Goal: Task Accomplishment & Management: Complete application form

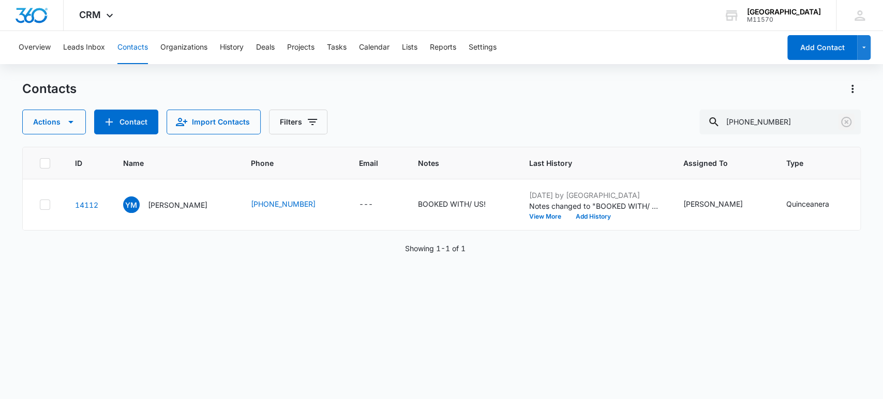
drag, startPoint x: 844, startPoint y: 121, endPoint x: 433, endPoint y: 71, distance: 414.9
click at [845, 121] on icon "Clear" at bounding box center [846, 122] width 12 height 12
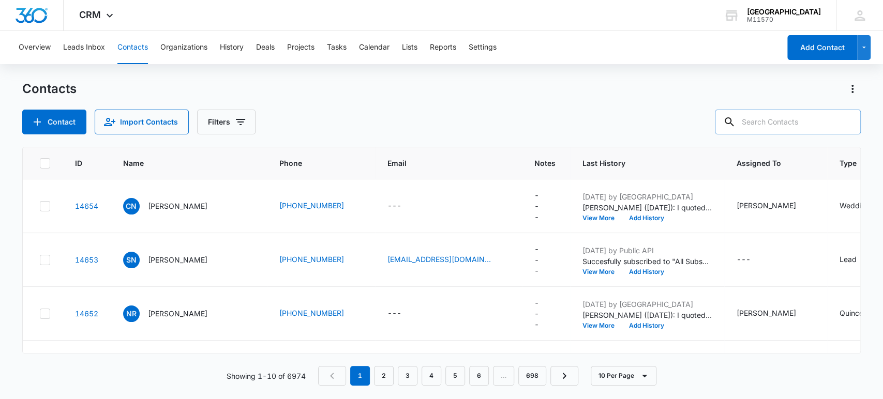
click at [794, 118] on input "text" at bounding box center [788, 122] width 146 height 25
type input "318-503-9664"
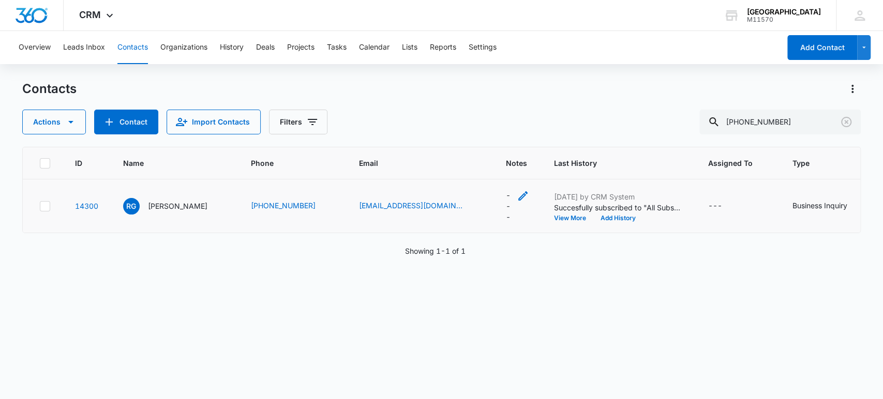
click at [517, 201] on icon "Notes - - Select to Edit Field" at bounding box center [523, 196] width 12 height 12
click at [488, 120] on textarea "Notes" at bounding box center [513, 112] width 123 height 59
type textarea "STOP"
click at [550, 164] on button "Save" at bounding box center [559, 163] width 31 height 20
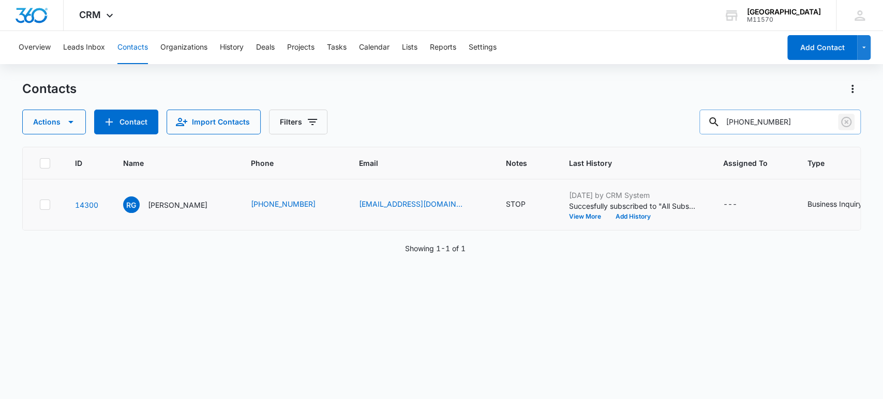
click at [844, 122] on icon "Clear" at bounding box center [846, 122] width 12 height 12
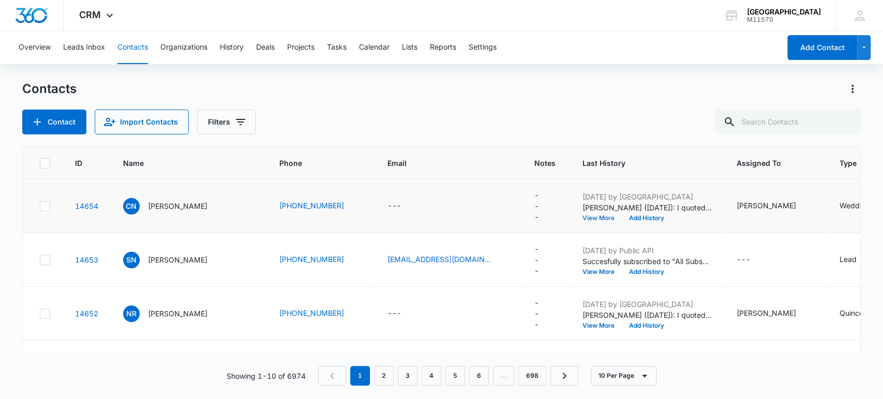
click at [583, 216] on button "View More" at bounding box center [602, 218] width 39 height 6
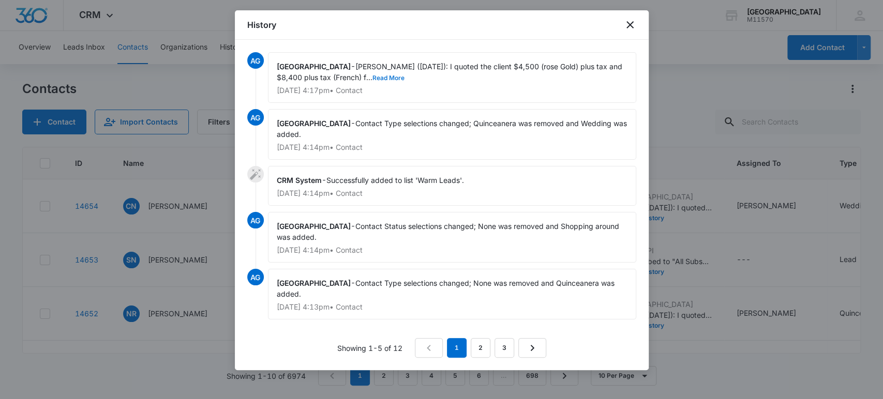
click at [373, 78] on button "Read More" at bounding box center [389, 78] width 32 height 6
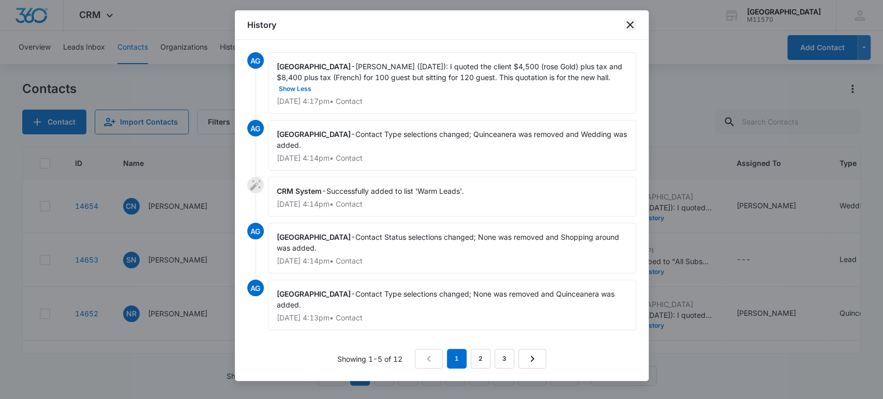
click at [626, 22] on icon "close" at bounding box center [630, 25] width 12 height 12
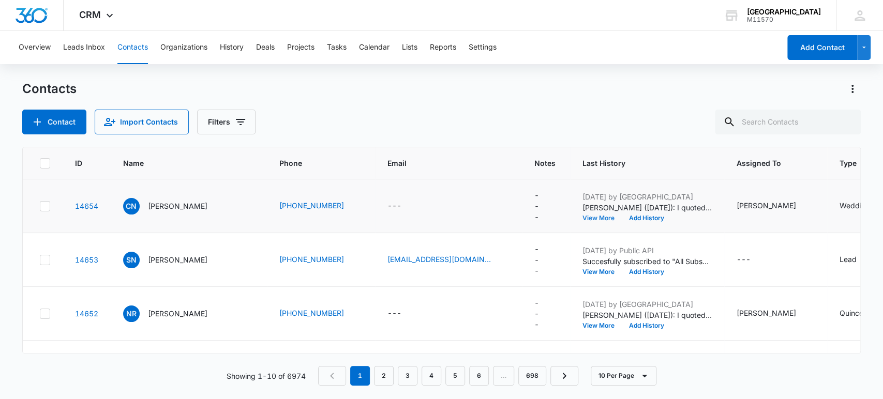
click at [583, 215] on button "View More" at bounding box center [602, 218] width 39 height 6
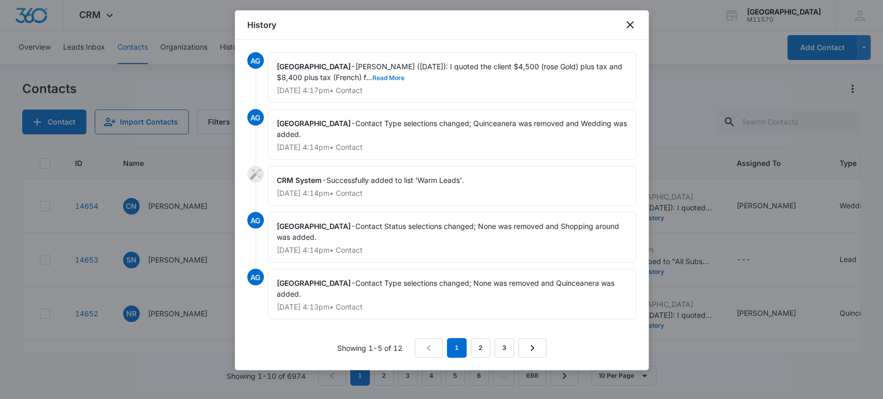
click at [373, 76] on button "Read More" at bounding box center [389, 78] width 32 height 6
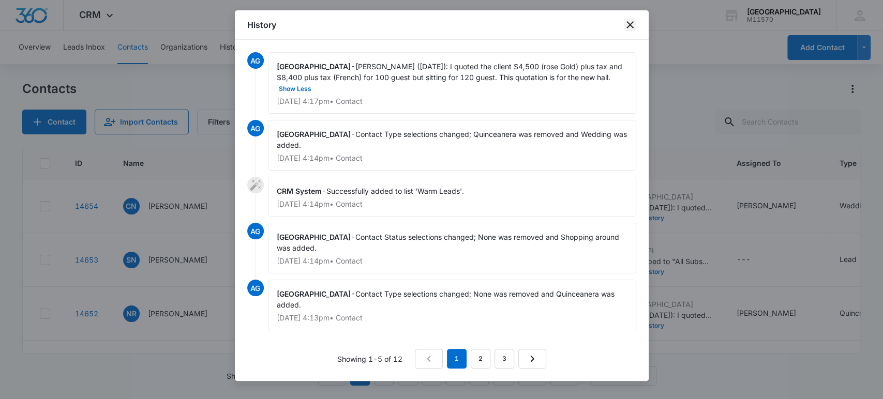
click at [629, 22] on icon "close" at bounding box center [630, 25] width 12 height 12
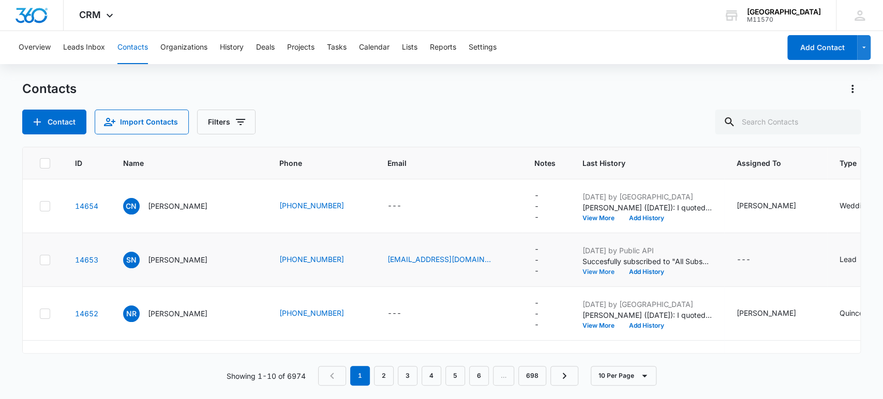
click at [583, 269] on button "View More" at bounding box center [602, 272] width 39 height 6
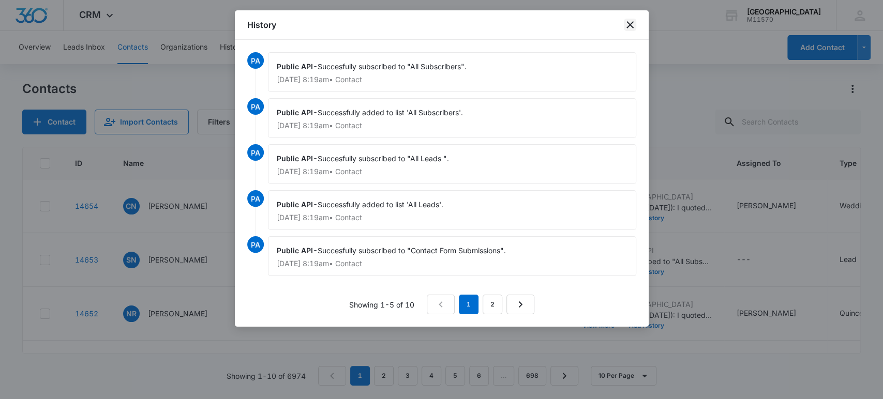
click at [629, 26] on icon "close" at bounding box center [630, 25] width 12 height 12
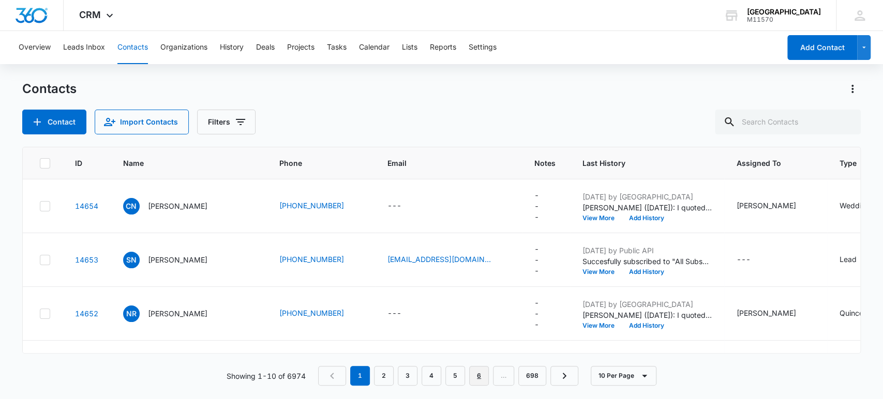
click at [484, 381] on link "6" at bounding box center [479, 376] width 20 height 20
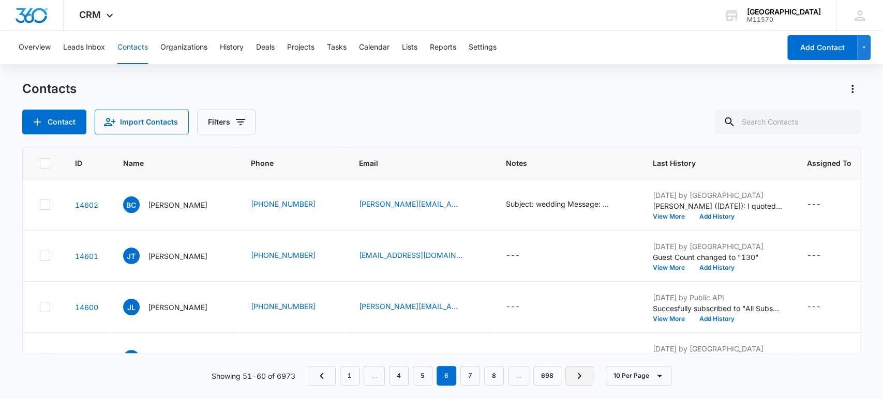
click at [579, 372] on icon "Next Page" at bounding box center [579, 376] width 12 height 12
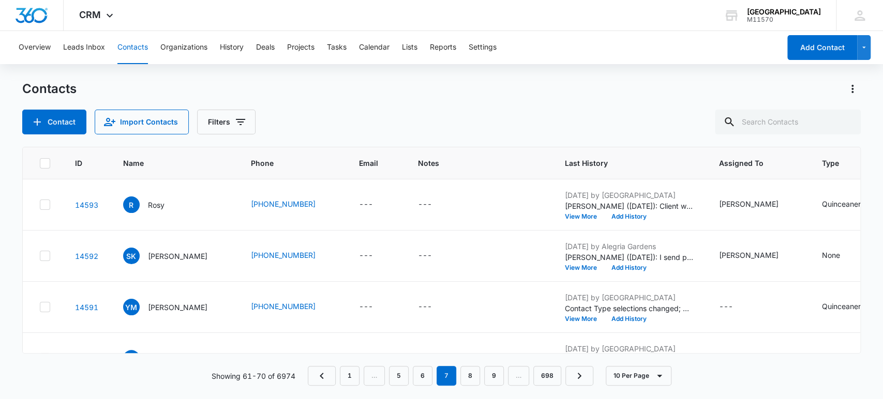
click at [521, 376] on nav "1 … 5 6 7 8 9 … 698" at bounding box center [451, 376] width 286 height 20
click at [495, 380] on link "9" at bounding box center [494, 376] width 20 height 20
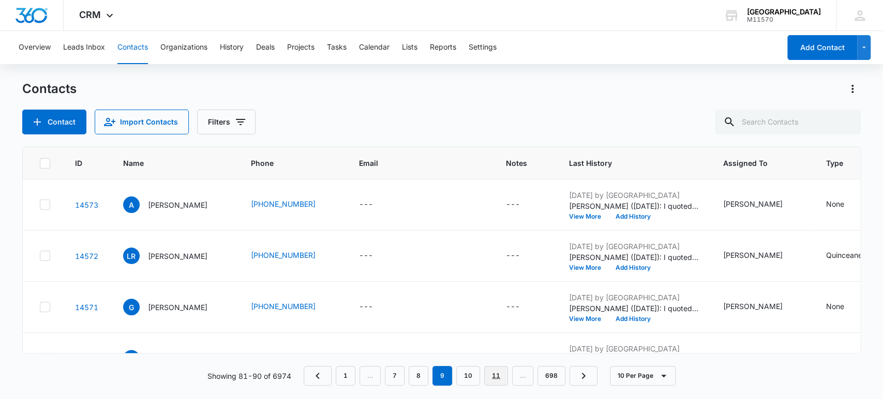
click at [501, 379] on link "11" at bounding box center [496, 376] width 24 height 20
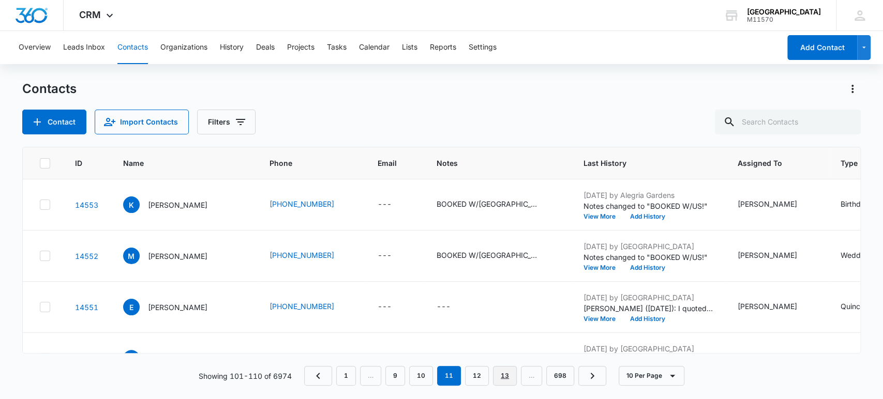
click at [507, 380] on link "13" at bounding box center [505, 376] width 24 height 20
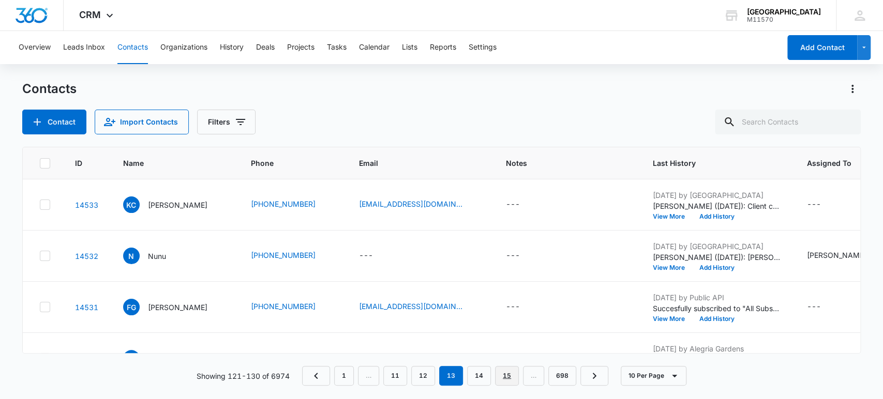
click at [514, 377] on link "15" at bounding box center [507, 376] width 24 height 20
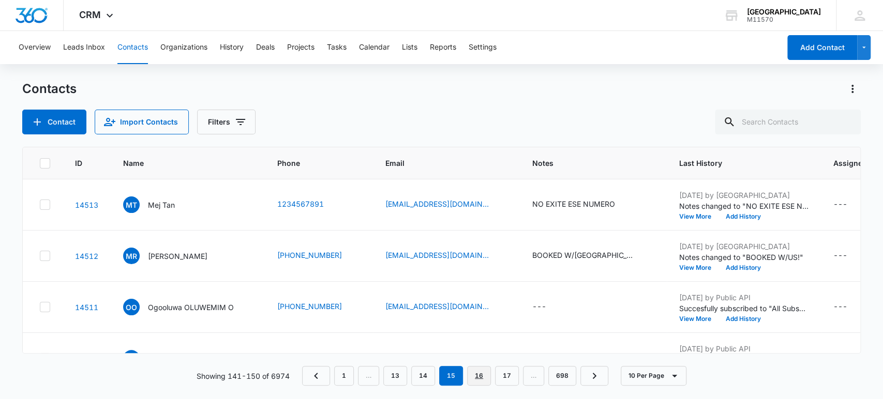
click at [484, 378] on link "16" at bounding box center [479, 376] width 24 height 20
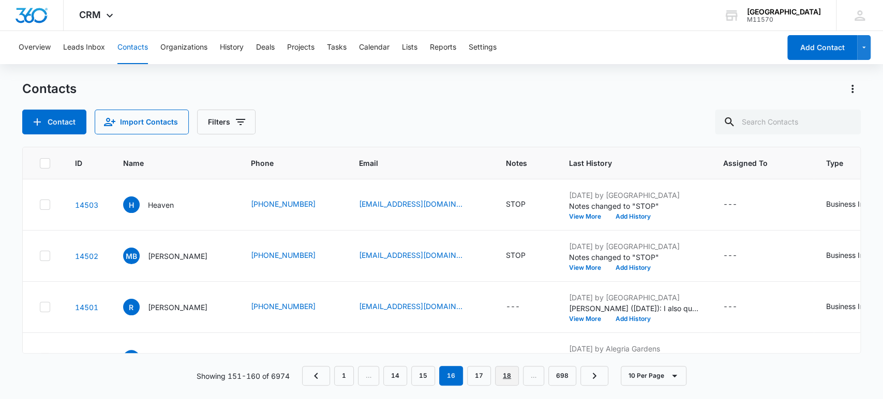
click at [511, 376] on link "18" at bounding box center [507, 376] width 24 height 20
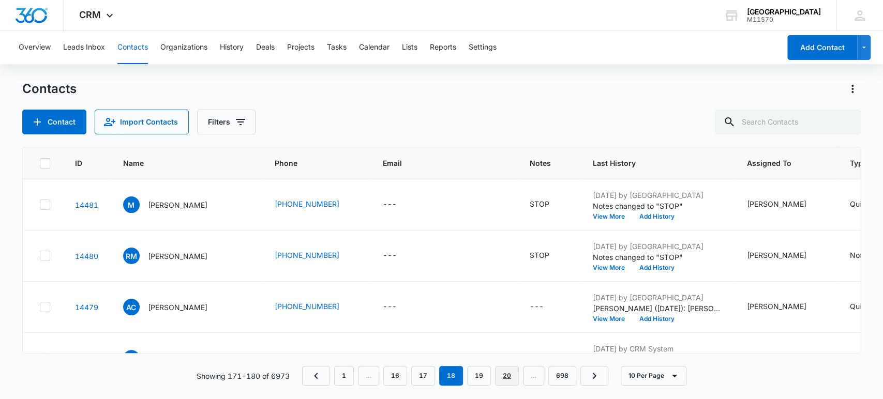
click at [511, 376] on link "20" at bounding box center [507, 376] width 24 height 20
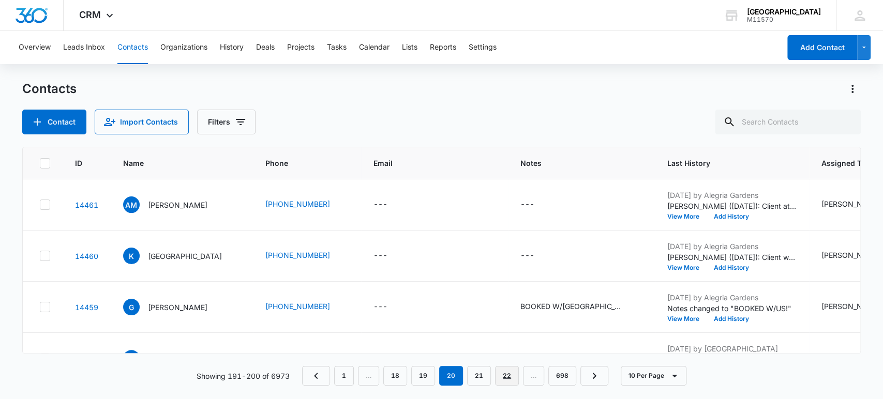
click at [509, 378] on link "22" at bounding box center [507, 376] width 24 height 20
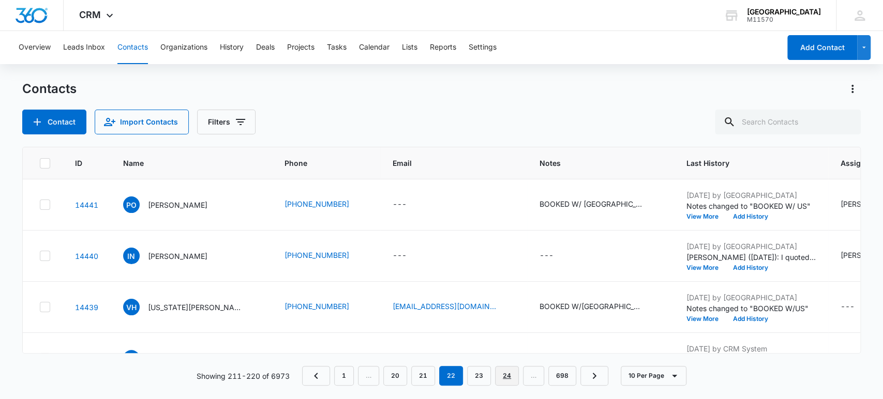
click at [509, 378] on link "24" at bounding box center [507, 376] width 24 height 20
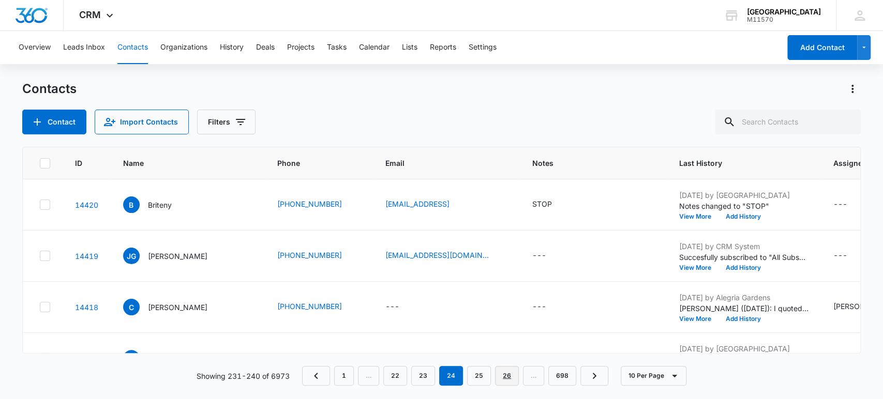
click at [509, 378] on link "26" at bounding box center [507, 376] width 24 height 20
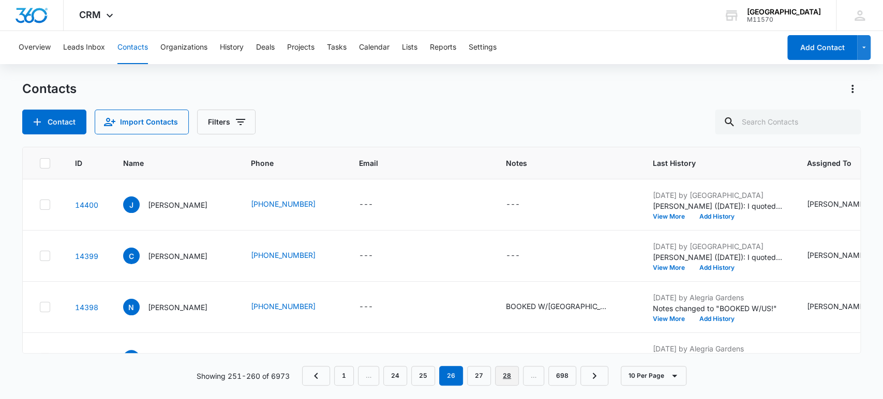
click at [509, 378] on link "28" at bounding box center [507, 376] width 24 height 20
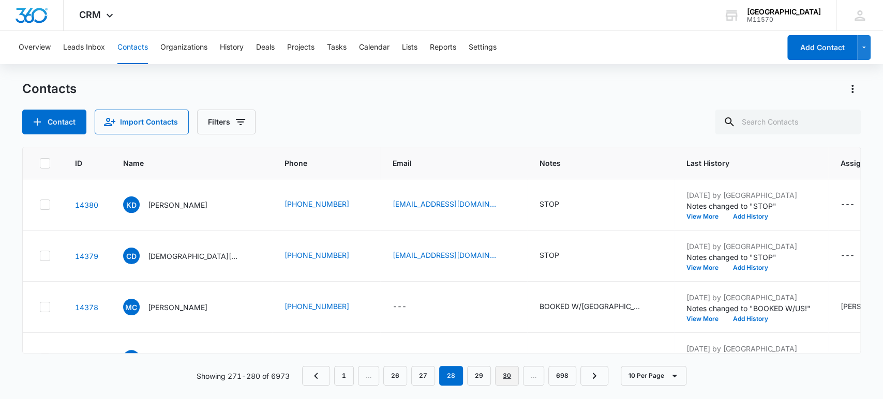
click at [509, 378] on link "30" at bounding box center [507, 376] width 24 height 20
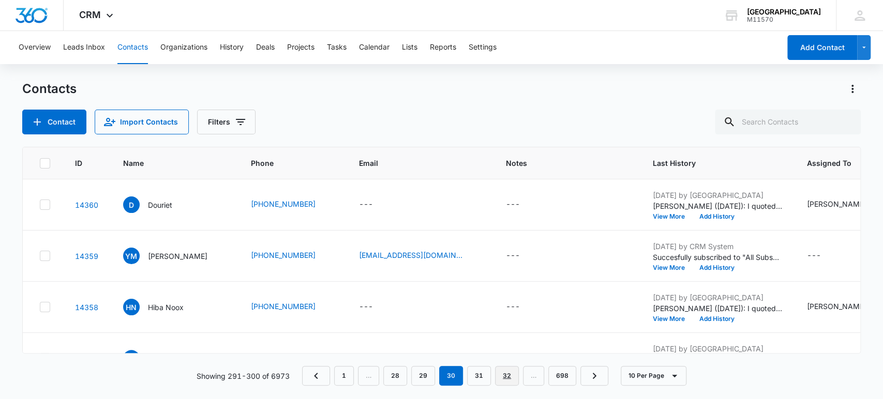
click at [509, 378] on link "32" at bounding box center [507, 376] width 24 height 20
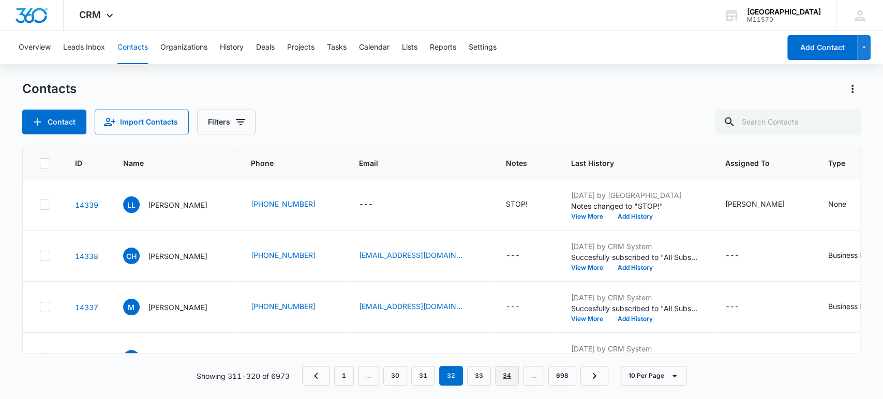
click at [509, 378] on link "34" at bounding box center [507, 376] width 24 height 20
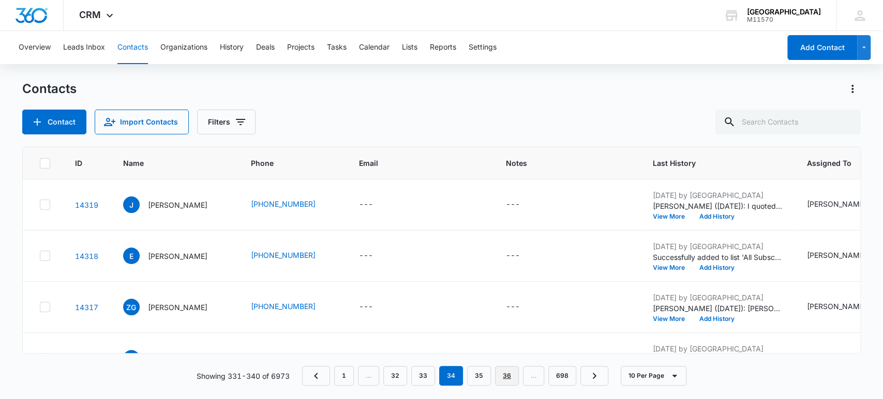
click at [509, 378] on link "36" at bounding box center [507, 376] width 24 height 20
click at [509, 378] on link "38" at bounding box center [507, 376] width 24 height 20
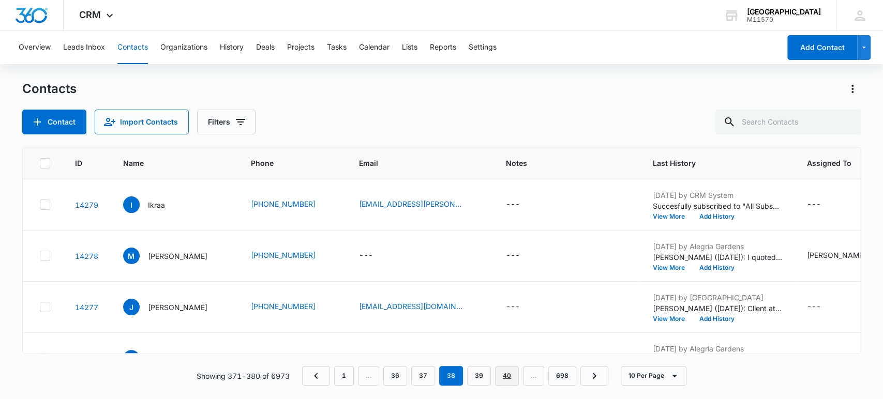
click at [509, 378] on link "40" at bounding box center [507, 376] width 24 height 20
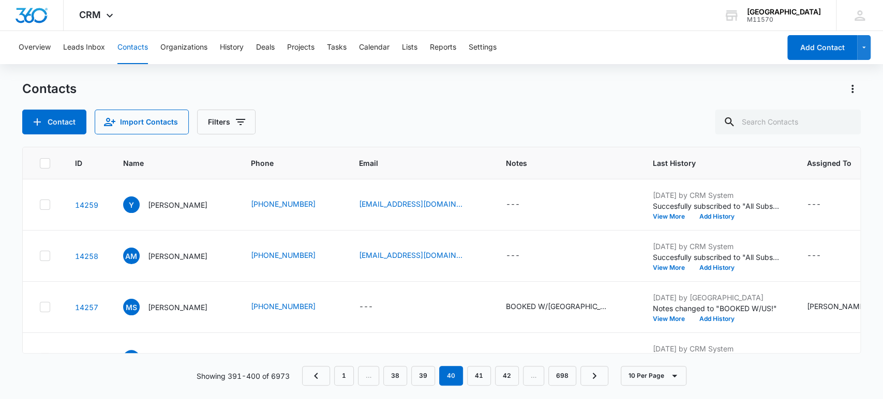
click at [509, 378] on link "42" at bounding box center [507, 376] width 24 height 20
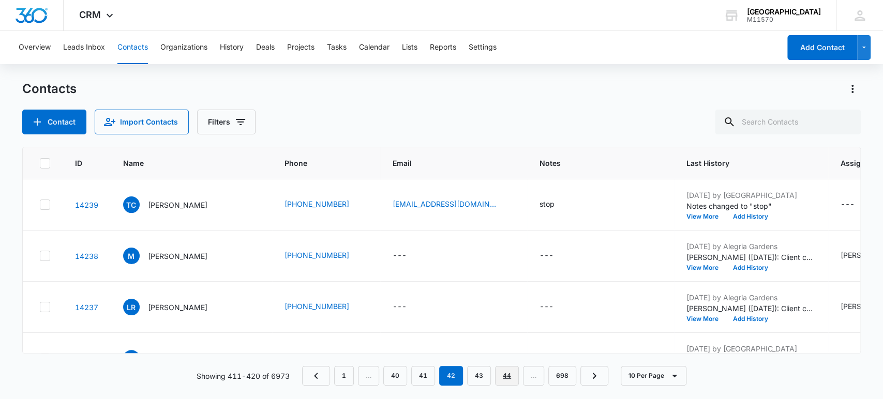
click at [509, 378] on link "44" at bounding box center [507, 376] width 24 height 20
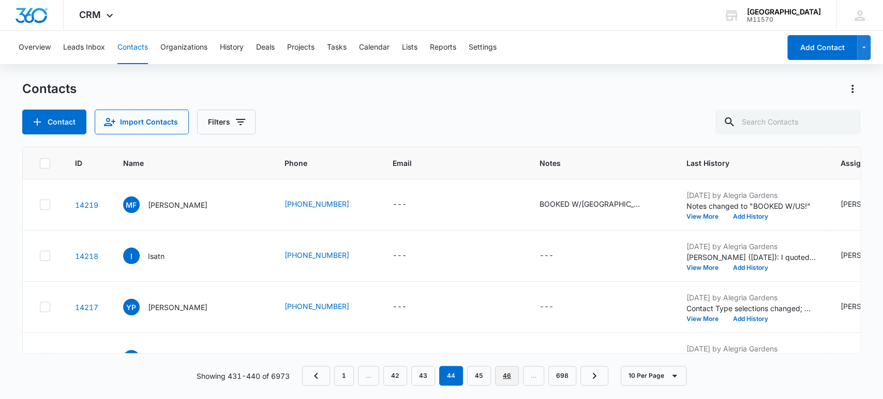
click at [509, 378] on link "46" at bounding box center [507, 376] width 24 height 20
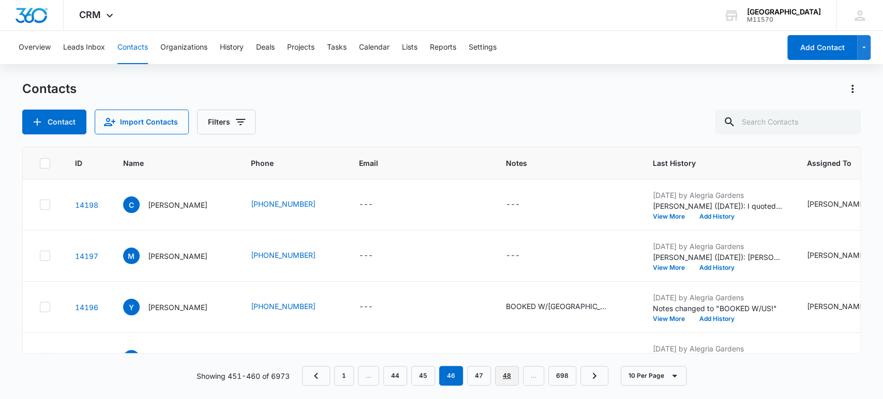
click at [509, 378] on link "48" at bounding box center [507, 376] width 24 height 20
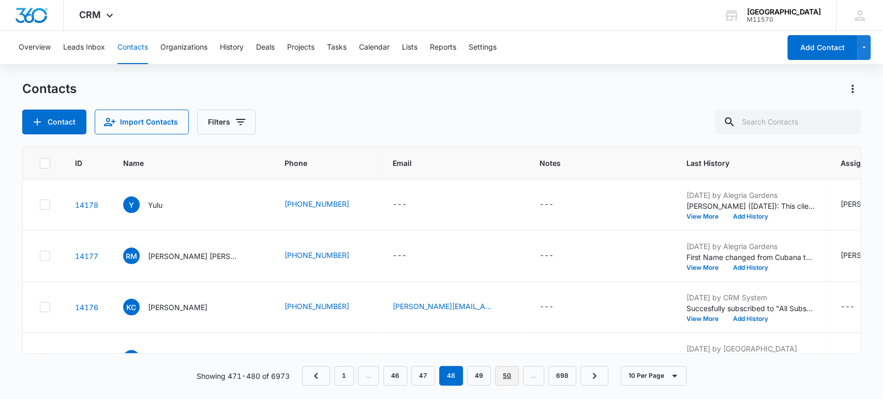
click at [509, 378] on link "50" at bounding box center [507, 376] width 24 height 20
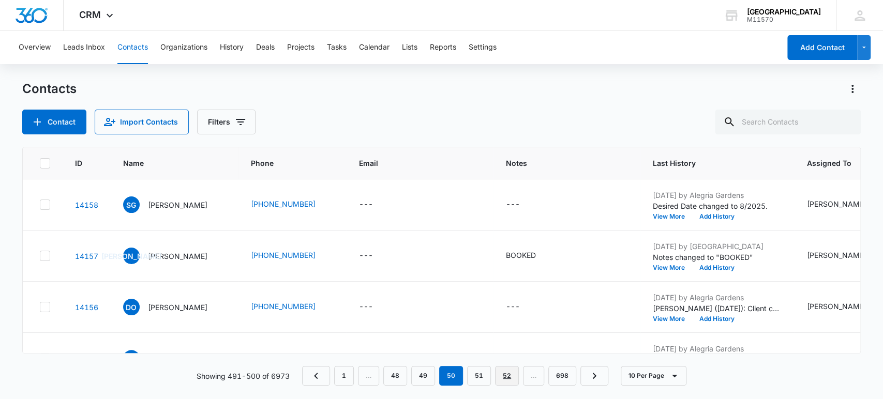
click at [509, 378] on link "52" at bounding box center [507, 376] width 24 height 20
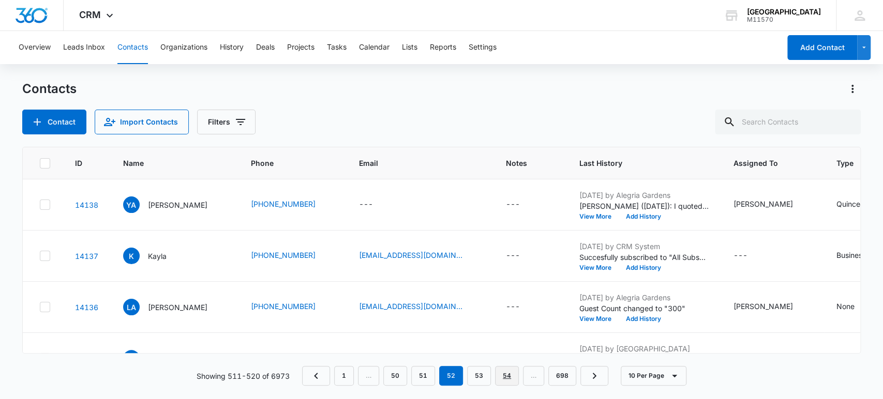
click at [509, 378] on link "54" at bounding box center [507, 376] width 24 height 20
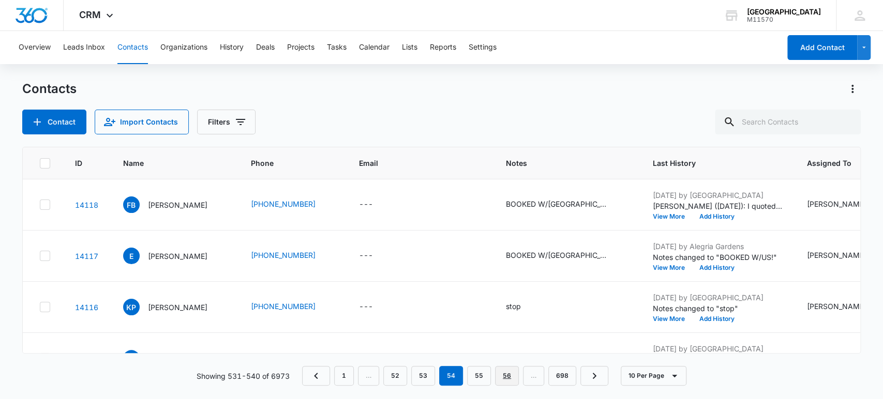
click at [509, 378] on link "56" at bounding box center [507, 376] width 24 height 20
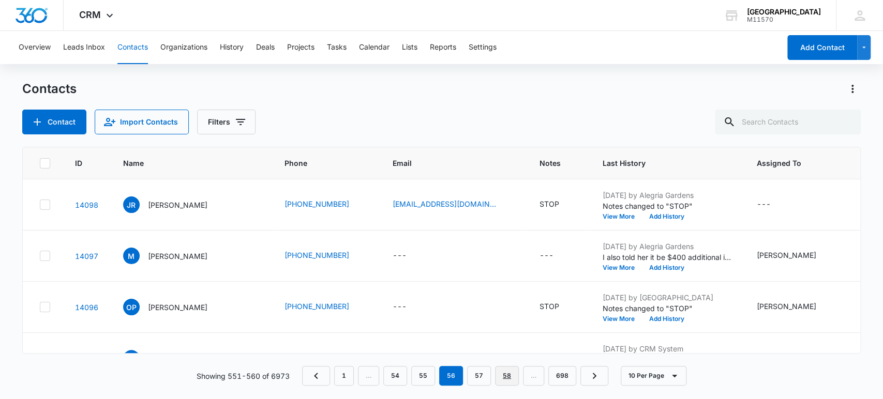
click at [509, 378] on link "58" at bounding box center [507, 376] width 24 height 20
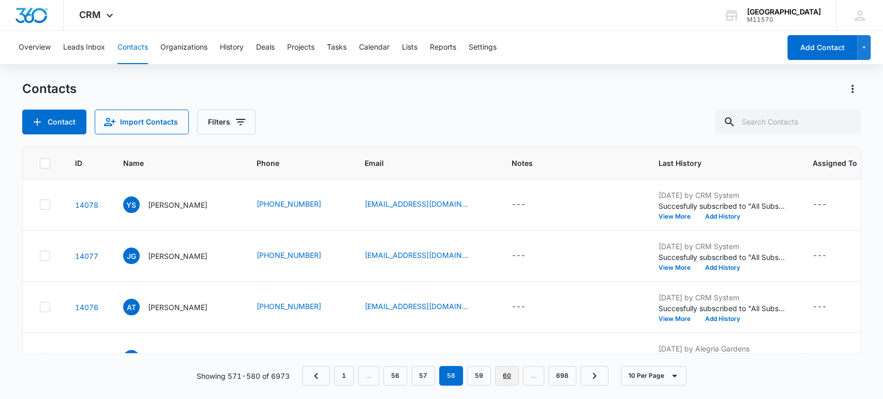
click at [509, 378] on link "60" at bounding box center [507, 376] width 24 height 20
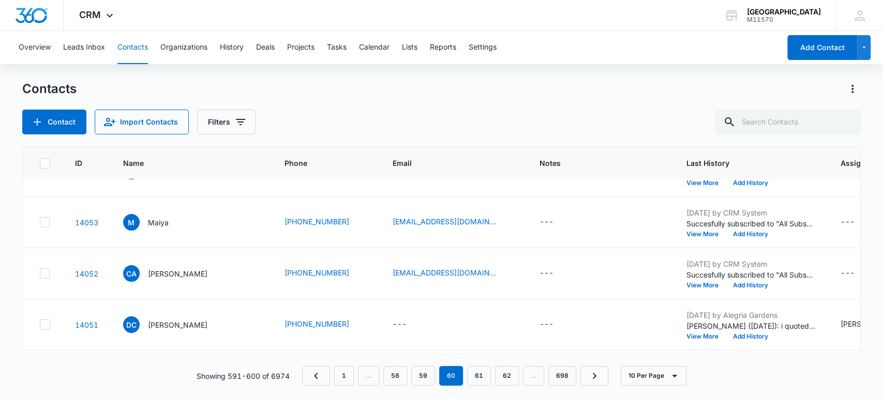
scroll to position [345, 0]
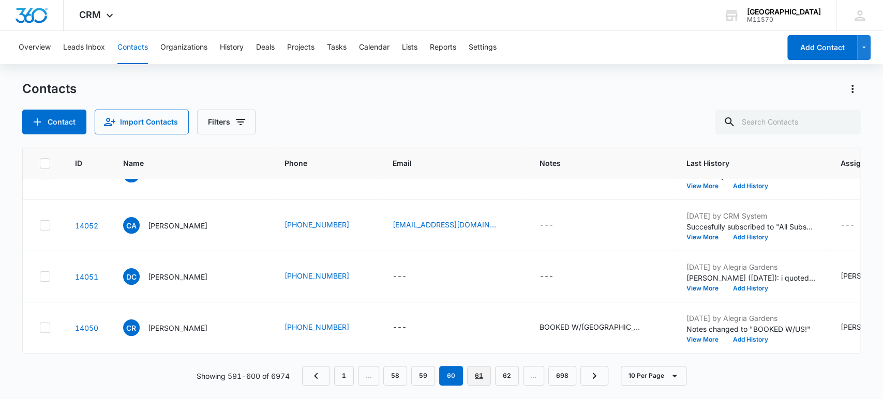
click at [480, 380] on link "61" at bounding box center [479, 376] width 24 height 20
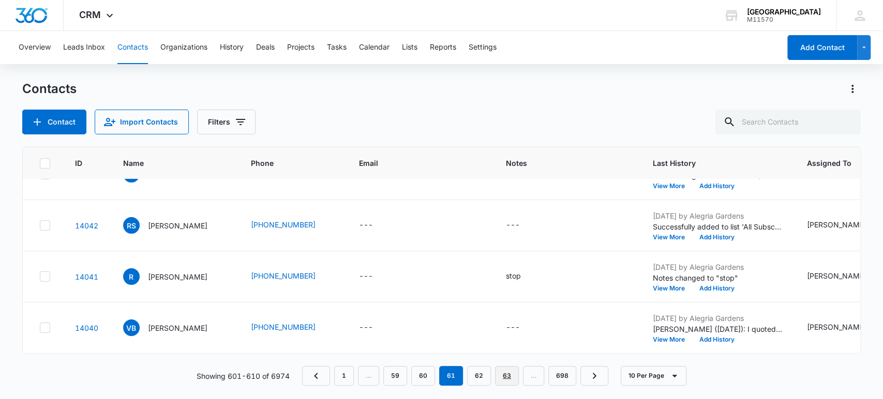
click at [512, 376] on link "63" at bounding box center [507, 376] width 24 height 20
drag, startPoint x: 372, startPoint y: 381, endPoint x: 384, endPoint y: 380, distance: 12.0
click at [372, 381] on nav "1 … 61 62 63 64 65 … 698" at bounding box center [455, 376] width 306 height 20
click at [383, 376] on nav "1 … 61 62 63 64 65 … 698" at bounding box center [455, 376] width 306 height 20
click at [376, 379] on nav "1 … 61 62 63 64 65 … 698" at bounding box center [455, 376] width 306 height 20
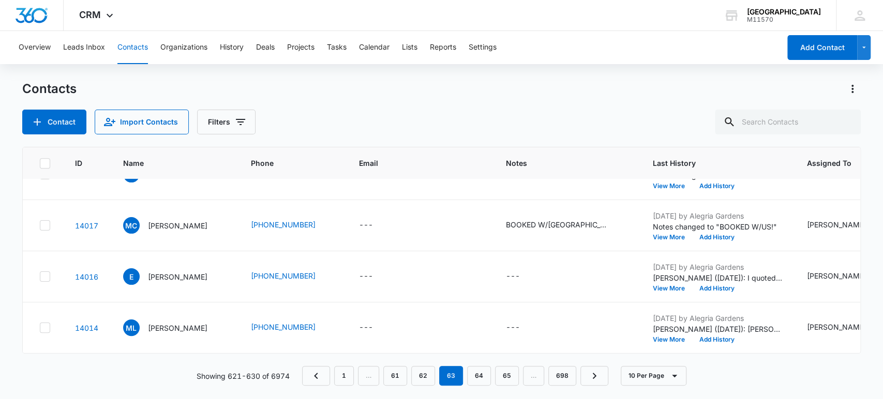
click at [375, 379] on nav "1 … 61 62 63 64 65 … 698" at bounding box center [455, 376] width 306 height 20
click at [393, 374] on link "61" at bounding box center [395, 376] width 24 height 20
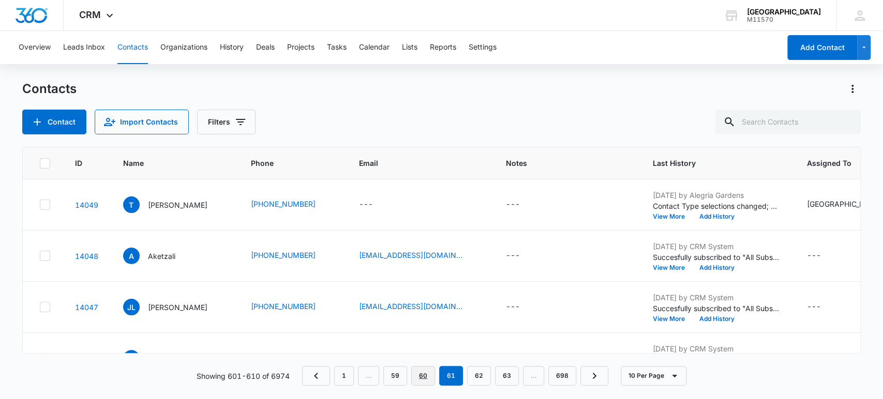
click at [430, 379] on link "60" at bounding box center [423, 376] width 24 height 20
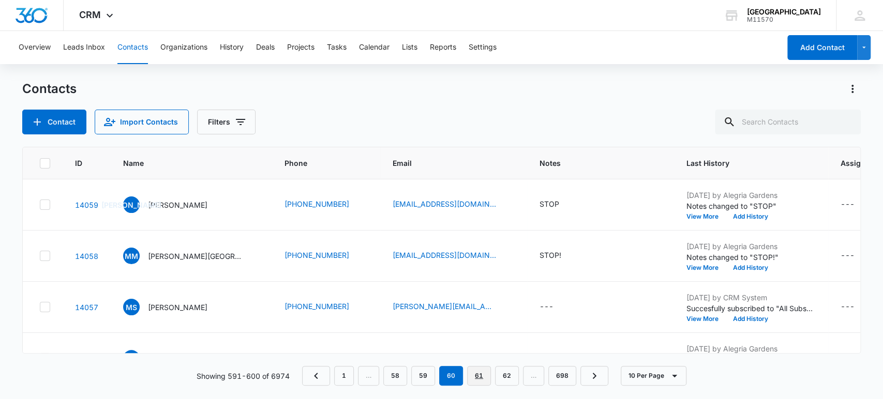
click at [481, 374] on link "61" at bounding box center [479, 376] width 24 height 20
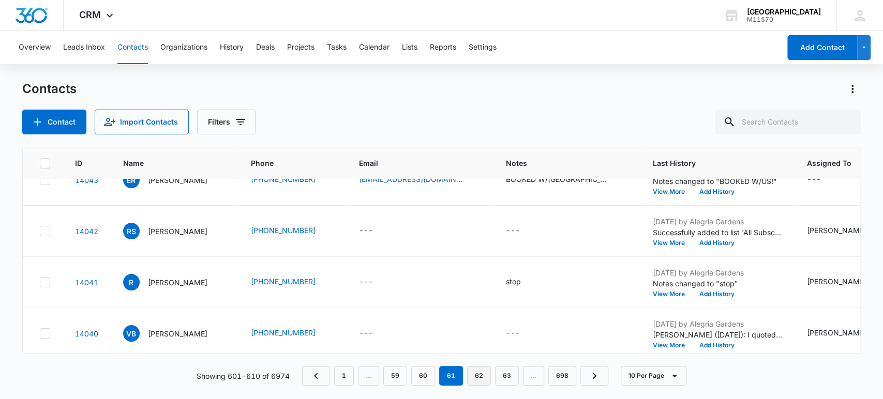
scroll to position [345, 0]
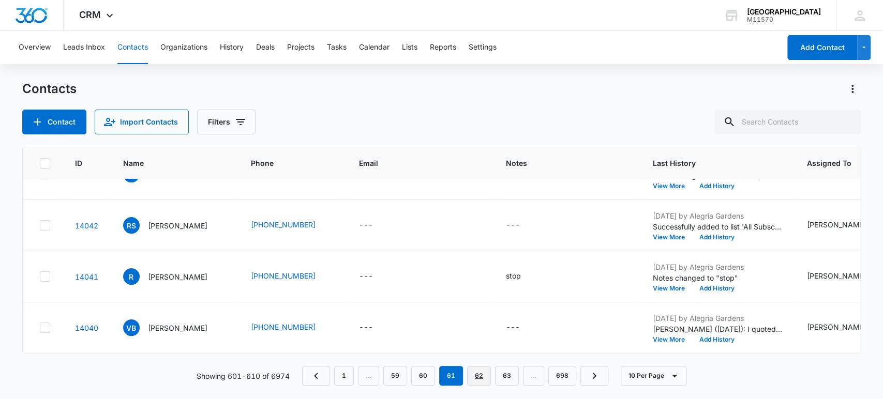
click at [475, 375] on link "62" at bounding box center [479, 376] width 24 height 20
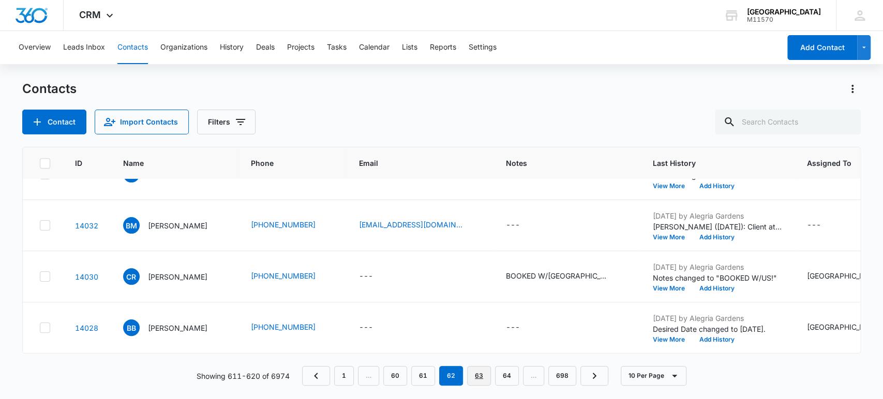
click at [474, 374] on link "63" at bounding box center [479, 376] width 24 height 20
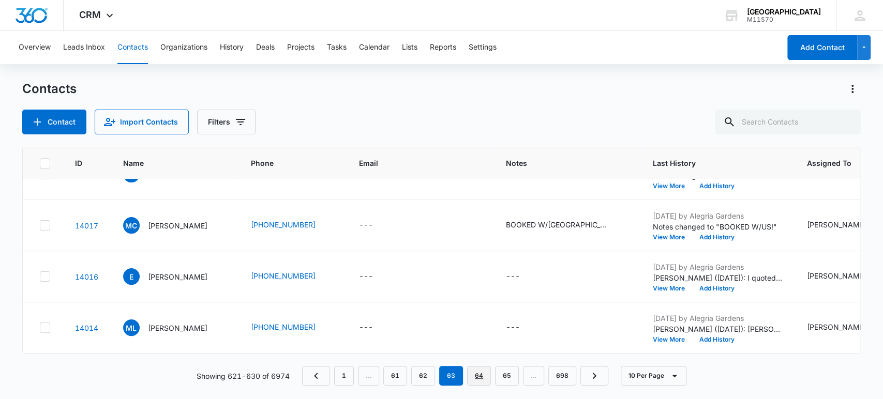
click at [470, 378] on link "64" at bounding box center [479, 376] width 24 height 20
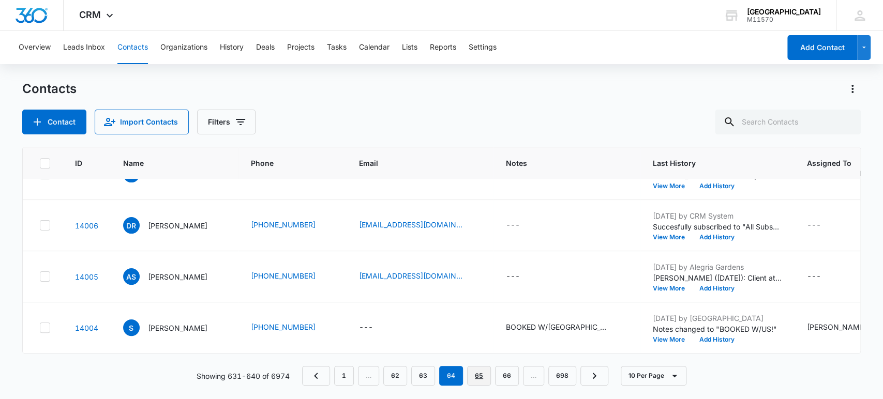
click at [481, 373] on link "65" at bounding box center [479, 376] width 24 height 20
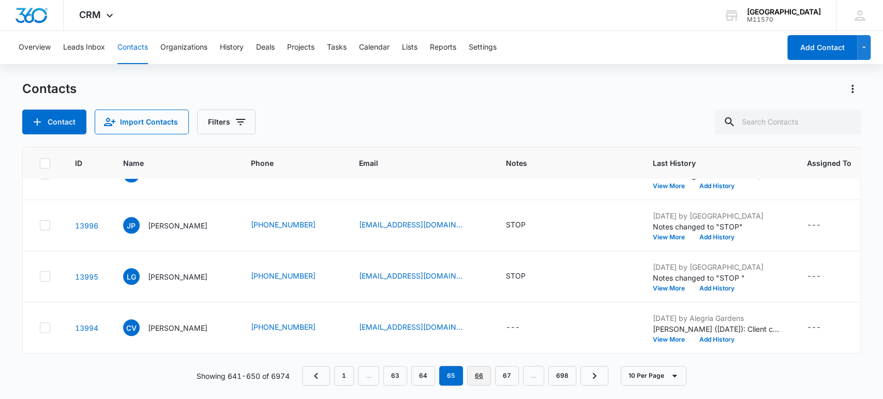
click at [472, 379] on link "66" at bounding box center [479, 376] width 24 height 20
click at [476, 381] on link "67" at bounding box center [479, 376] width 24 height 20
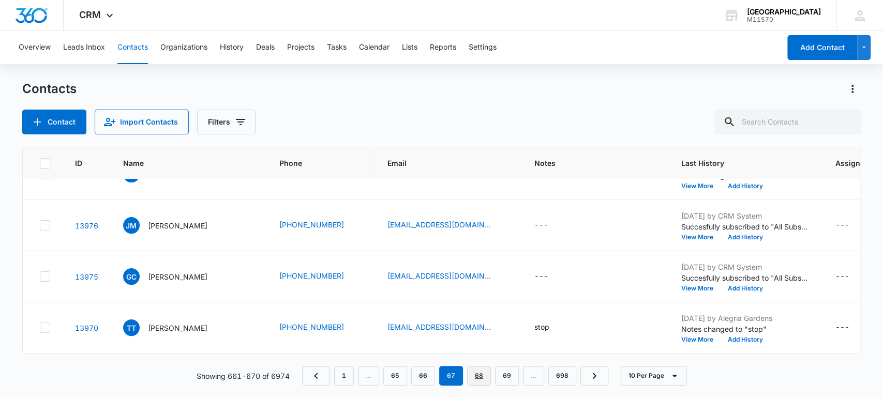
click at [473, 385] on link "68" at bounding box center [479, 376] width 24 height 20
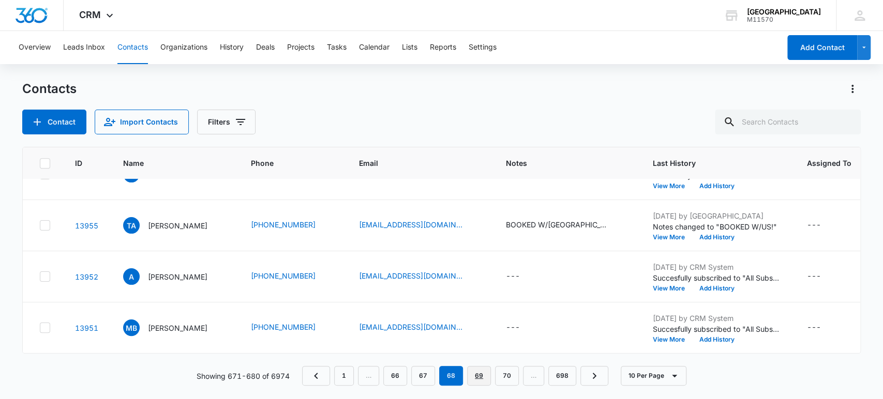
click at [473, 377] on link "69" at bounding box center [479, 376] width 24 height 20
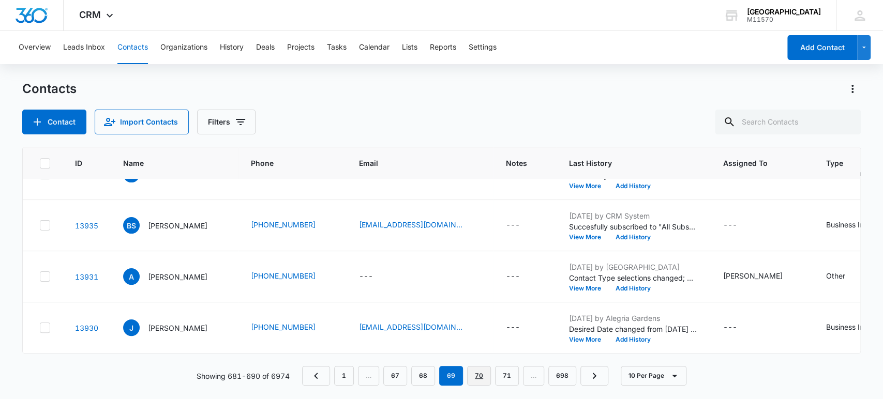
click at [476, 377] on link "70" at bounding box center [479, 376] width 24 height 20
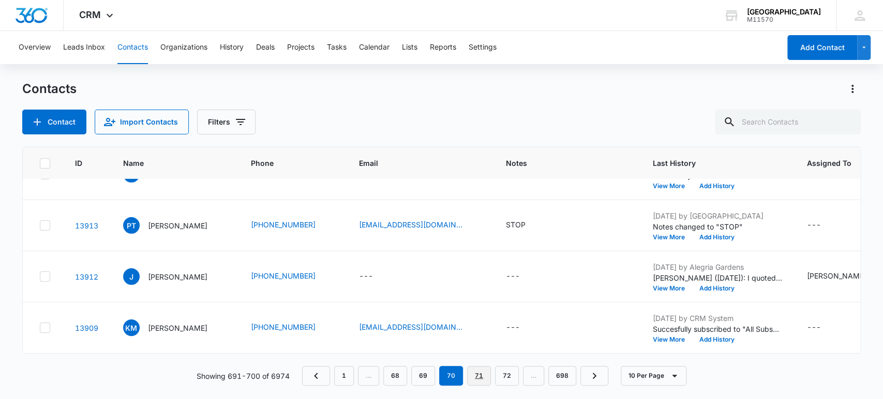
click at [475, 374] on link "71" at bounding box center [479, 376] width 24 height 20
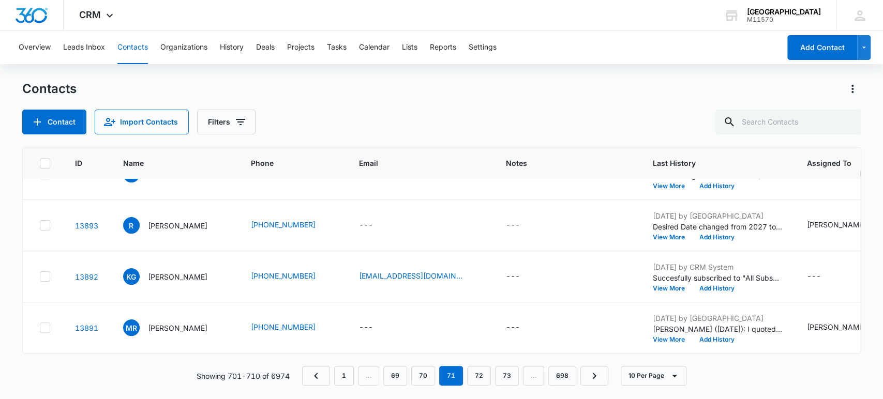
scroll to position [0, 0]
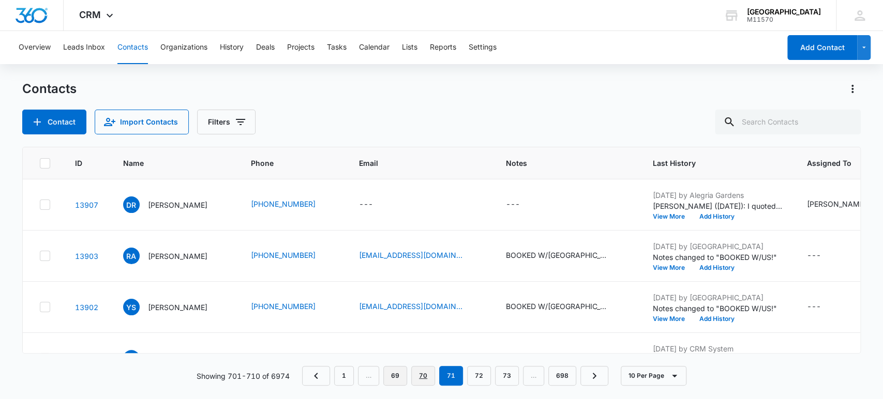
click at [425, 373] on link "70" at bounding box center [423, 376] width 24 height 20
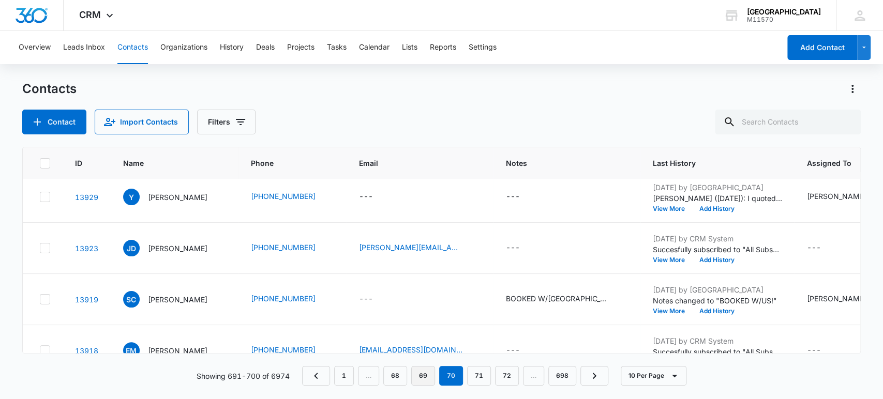
scroll to position [10, 0]
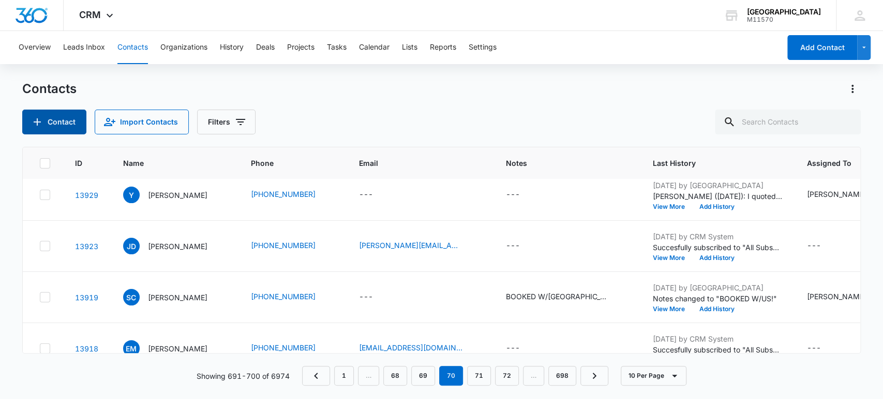
click at [65, 118] on button "Contact" at bounding box center [54, 122] width 64 height 25
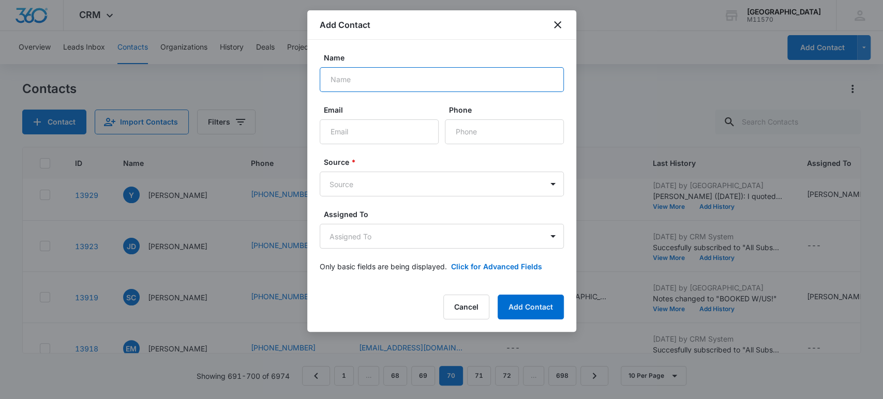
click at [380, 72] on input "Name" at bounding box center [442, 79] width 244 height 25
type input "Hector Andunez"
click at [473, 139] on input "Phone" at bounding box center [504, 132] width 119 height 25
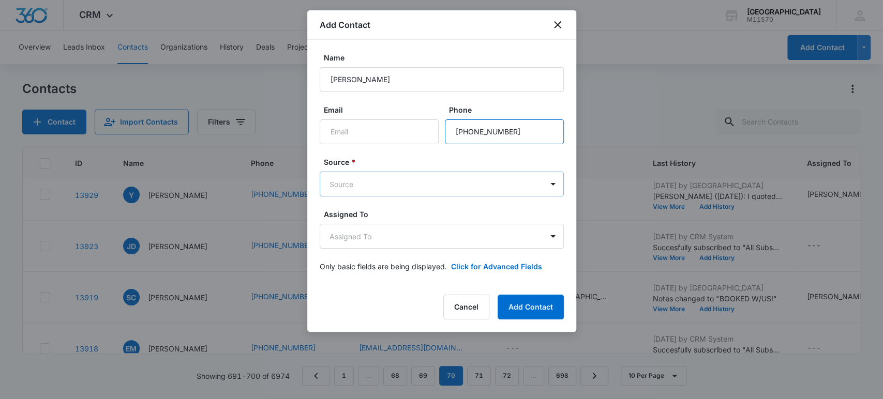
type input "(832) 815-9072"
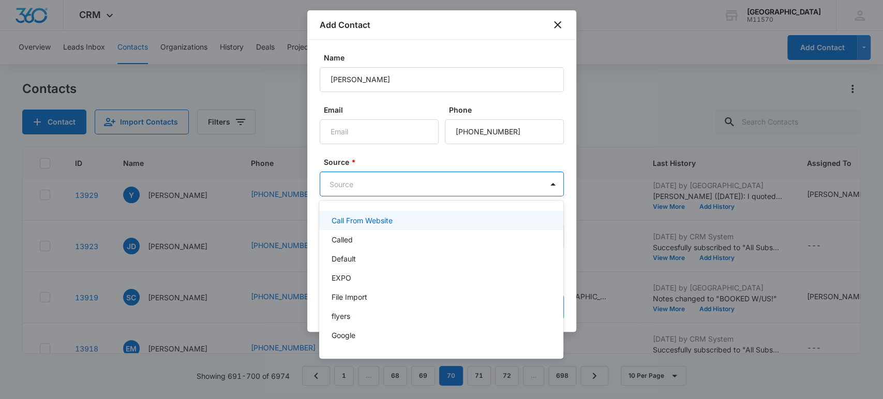
click at [441, 180] on body "CRM Apps Reputation Websites Forms CRM Email Social Shop Payments POS Content A…" at bounding box center [441, 199] width 883 height 399
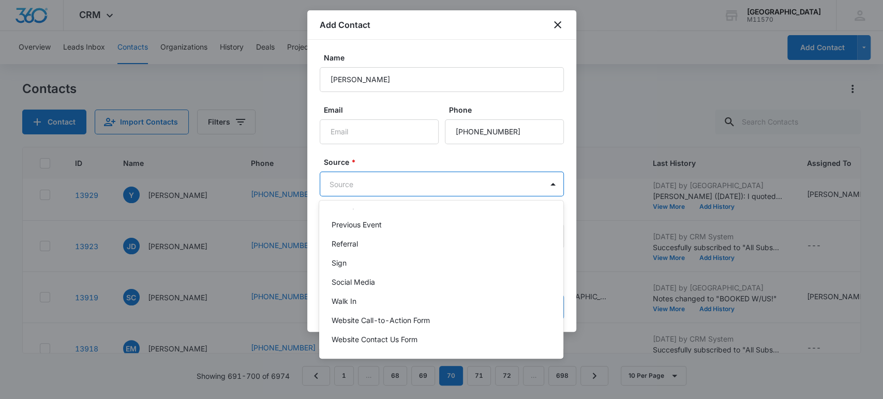
scroll to position [187, 0]
click at [425, 303] on div "Walk In" at bounding box center [440, 301] width 217 height 11
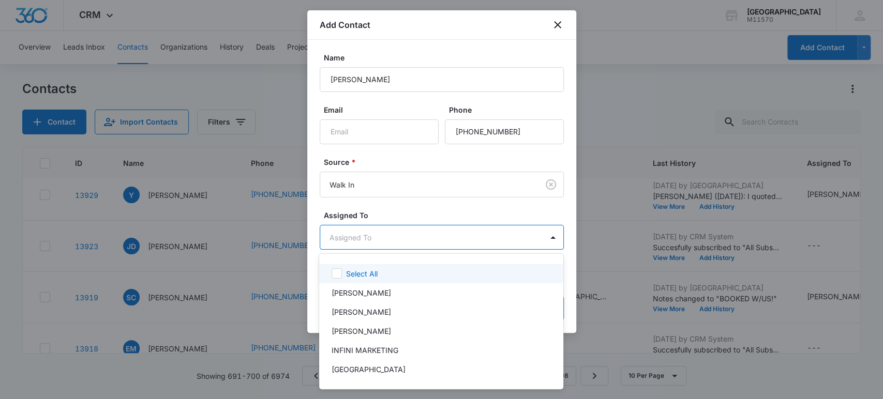
click at [403, 238] on body "CRM Apps Reputation Websites Forms CRM Email Social Shop Payments POS Content A…" at bounding box center [441, 199] width 883 height 399
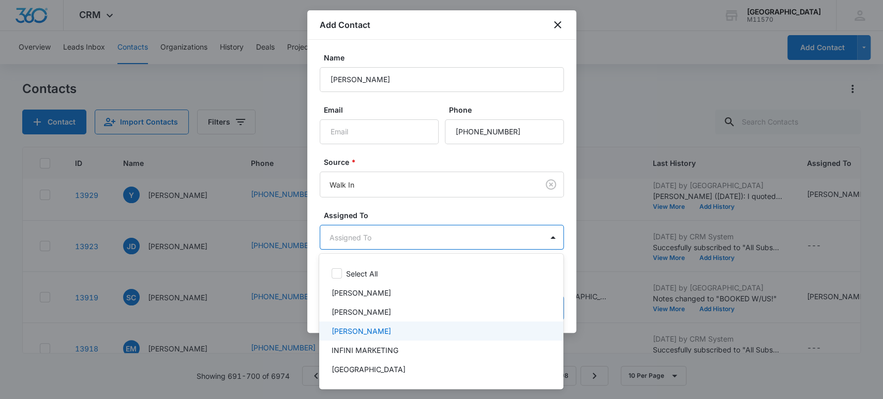
click at [385, 334] on div "[PERSON_NAME]" at bounding box center [440, 331] width 217 height 11
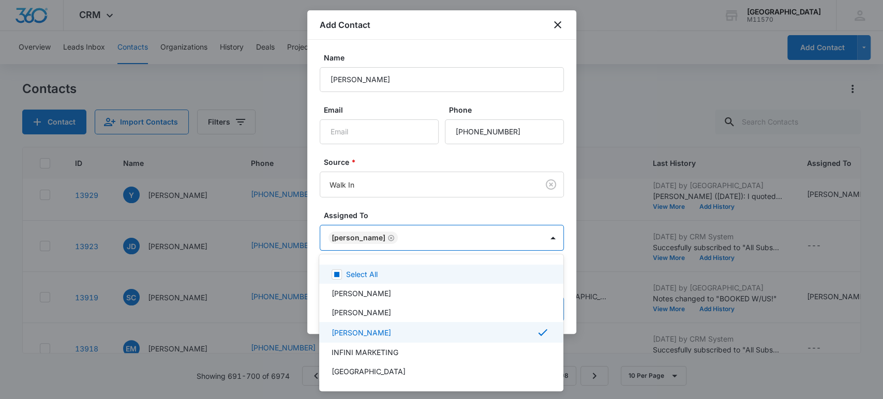
click at [422, 247] on div at bounding box center [441, 199] width 883 height 399
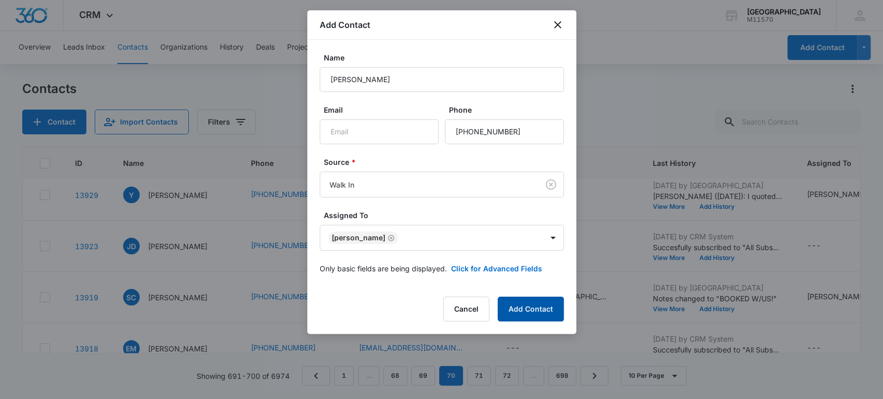
click at [513, 310] on button "Add Contact" at bounding box center [531, 309] width 66 height 25
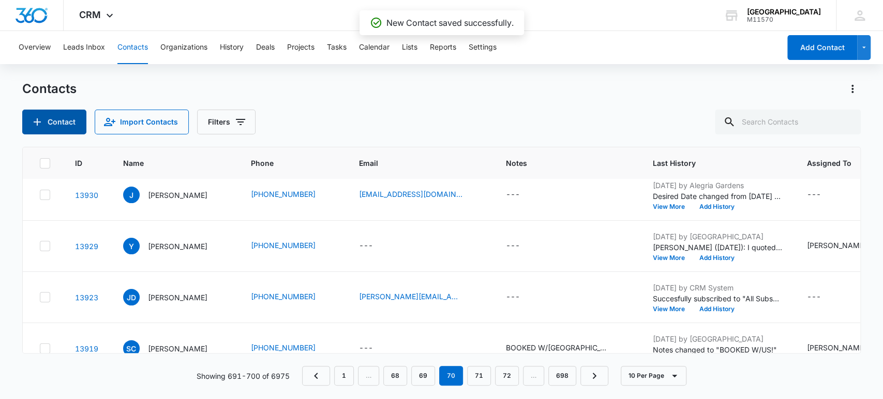
scroll to position [61, 0]
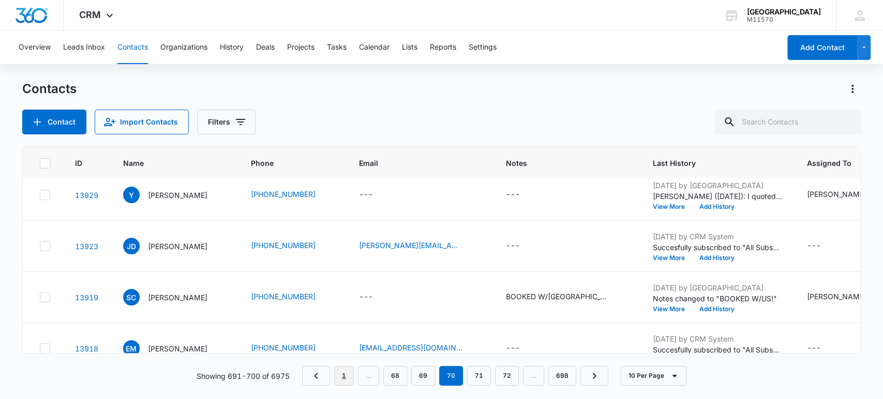
click at [347, 374] on link "1" at bounding box center [344, 376] width 20 height 20
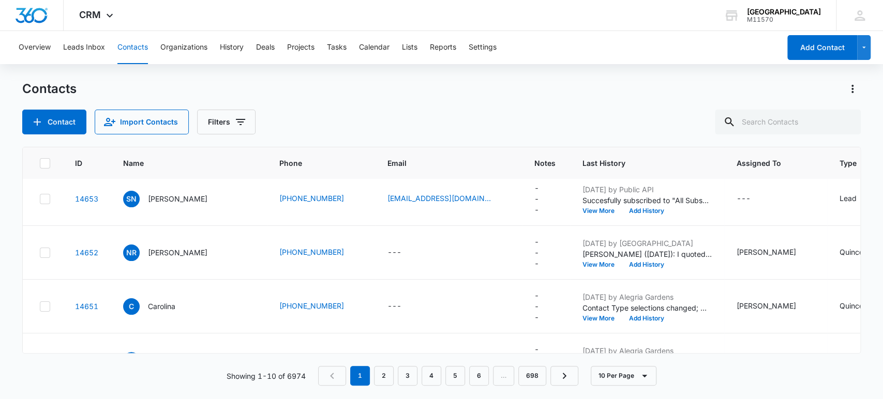
scroll to position [0, 0]
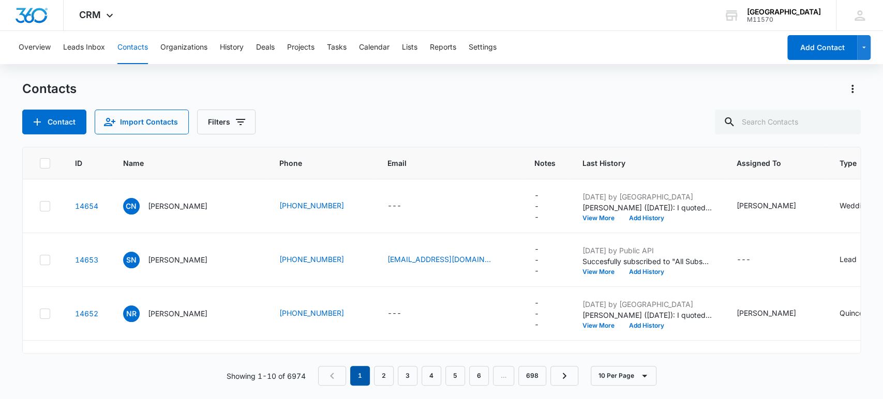
click at [360, 377] on em "1" at bounding box center [360, 376] width 20 height 20
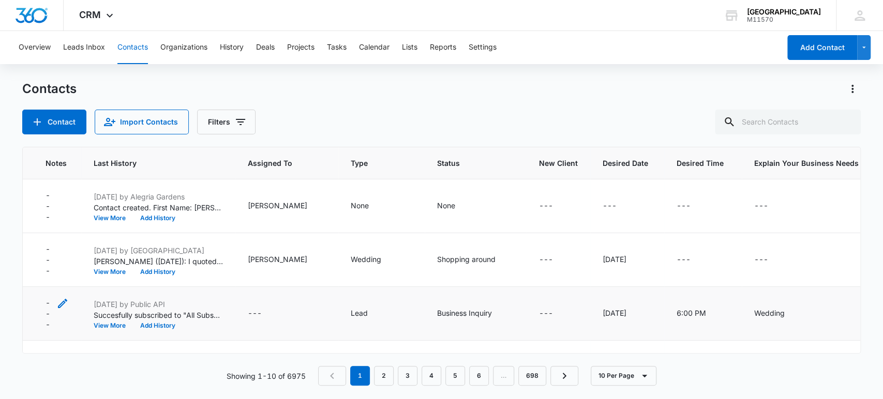
scroll to position [0, 489]
click at [338, 189] on td "None" at bounding box center [381, 207] width 86 height 54
click at [350, 202] on div "None" at bounding box center [359, 205] width 18 height 11
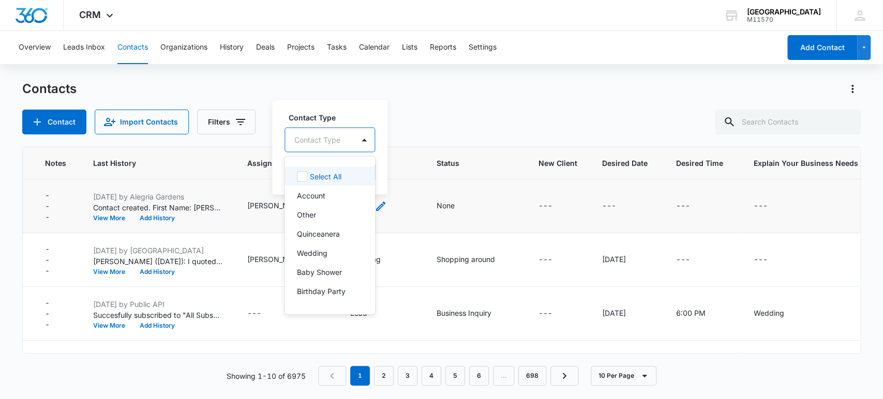
click at [336, 237] on p "Quinceanera" at bounding box center [318, 233] width 43 height 11
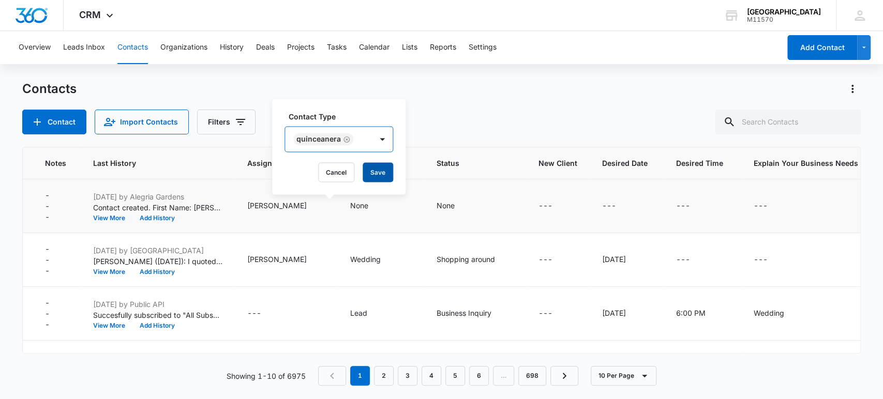
click at [378, 172] on button "Save" at bounding box center [378, 172] width 31 height 20
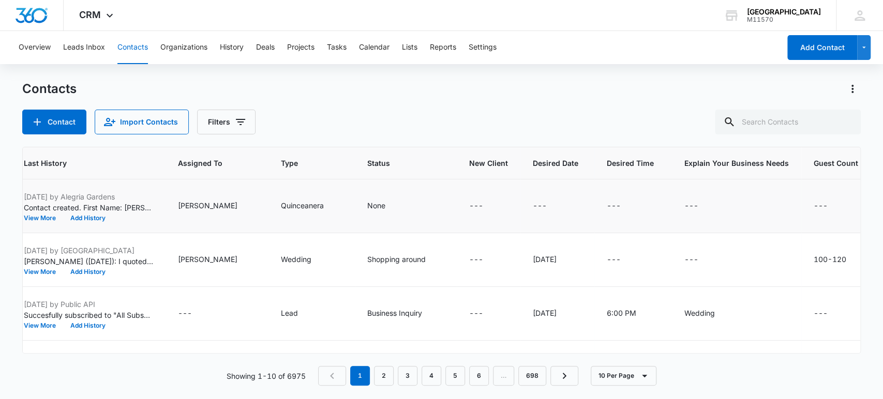
scroll to position [0, 559]
click at [391, 203] on icon "Status - None - Select to Edit Field" at bounding box center [397, 206] width 12 height 12
click at [532, 209] on div "---" at bounding box center [539, 206] width 14 height 12
click at [530, 140] on input "Desired Date" at bounding box center [515, 139] width 130 height 25
type input "09/2026"
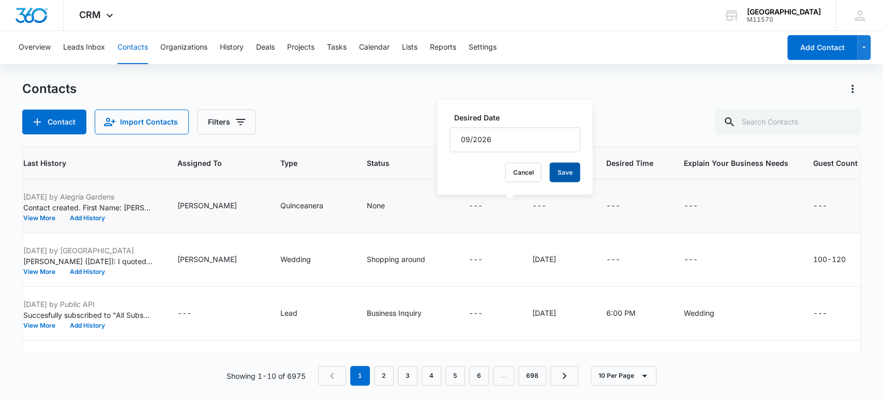
click at [551, 176] on button "Save" at bounding box center [564, 172] width 31 height 20
click at [801, 192] on td "---" at bounding box center [841, 207] width 80 height 54
click at [813, 210] on div "---" at bounding box center [829, 206] width 33 height 12
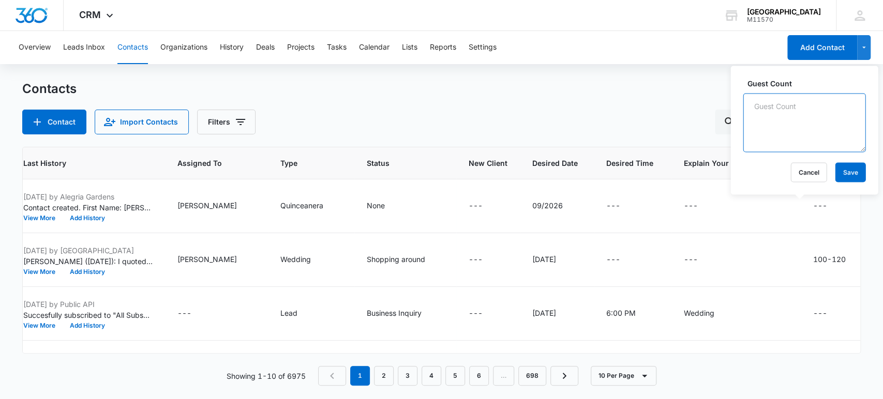
click at [782, 137] on textarea "Guest Count" at bounding box center [804, 122] width 123 height 59
type textarea "250"
click at [846, 168] on button "Save" at bounding box center [850, 172] width 31 height 20
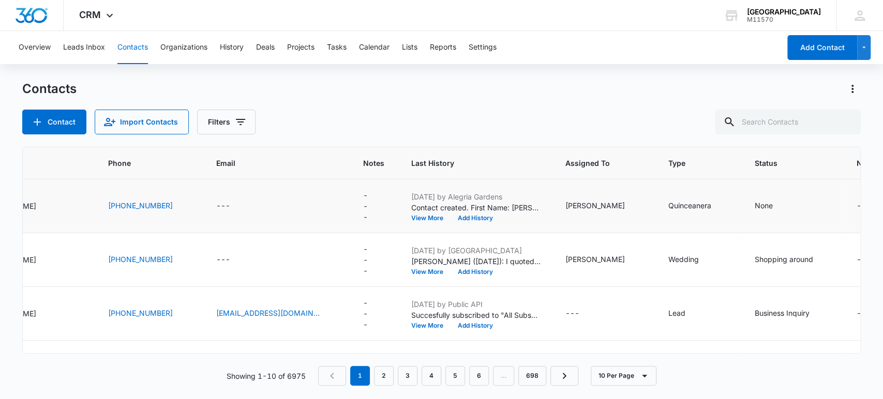
scroll to position [0, 0]
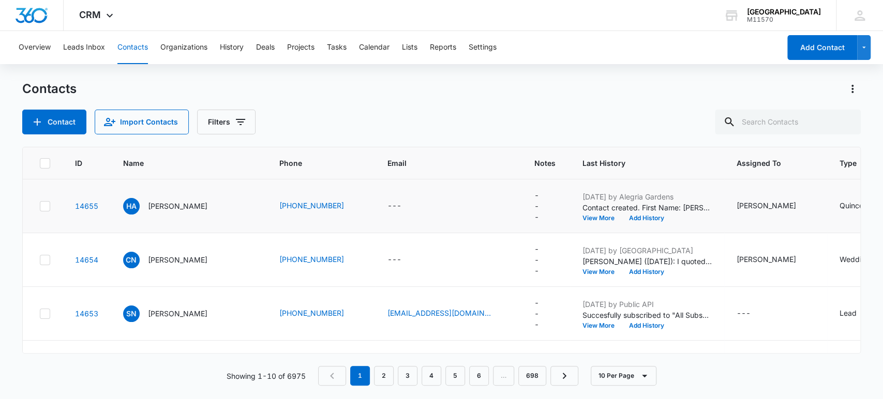
click at [882, 121] on main "Contacts Contact Import Contacts Filters ID Name Phone Email Notes Last History…" at bounding box center [441, 240] width 883 height 318
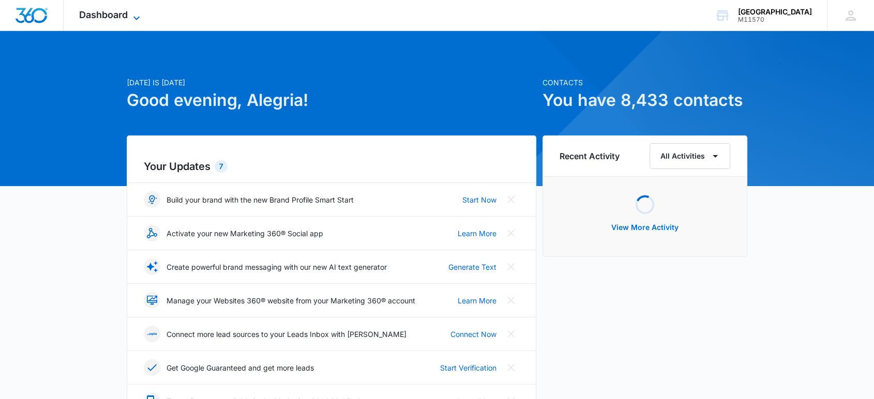
click at [116, 16] on span "Dashboard" at bounding box center [103, 14] width 49 height 11
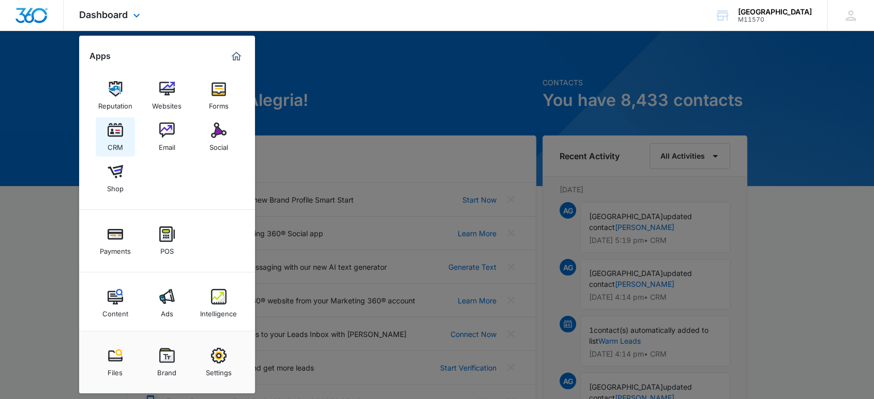
click at [108, 143] on div "CRM" at bounding box center [116, 144] width 16 height 13
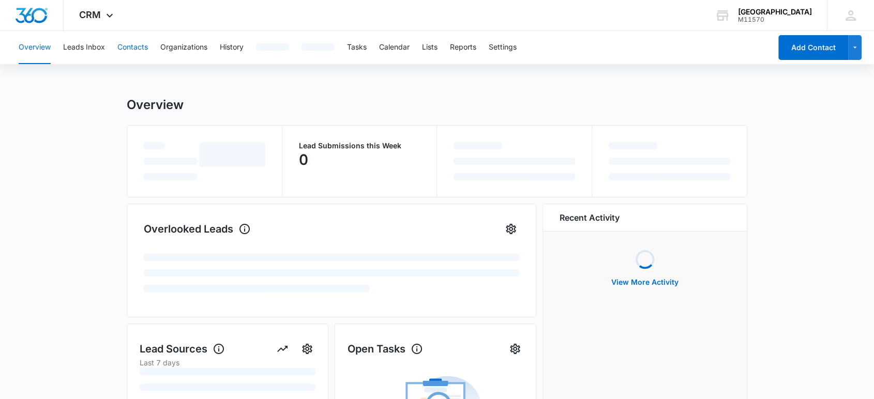
click at [130, 50] on button "Contacts" at bounding box center [132, 47] width 31 height 33
